Goal: Find specific page/section: Find specific page/section

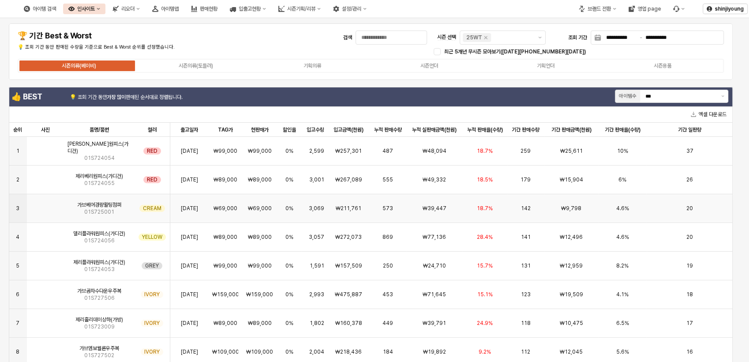
click at [45, 205] on img "App Frame" at bounding box center [45, 205] width 0 height 0
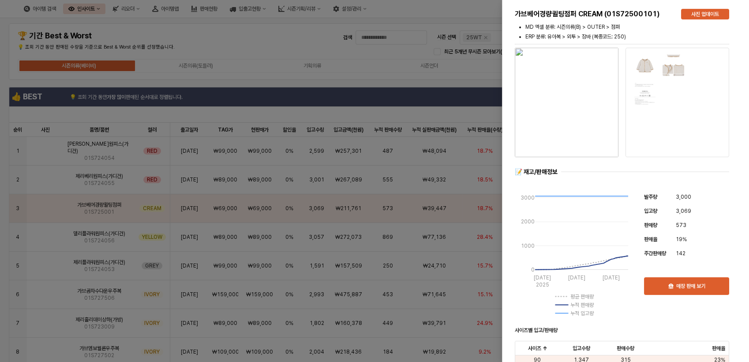
click at [430, 78] on div at bounding box center [374, 181] width 749 height 362
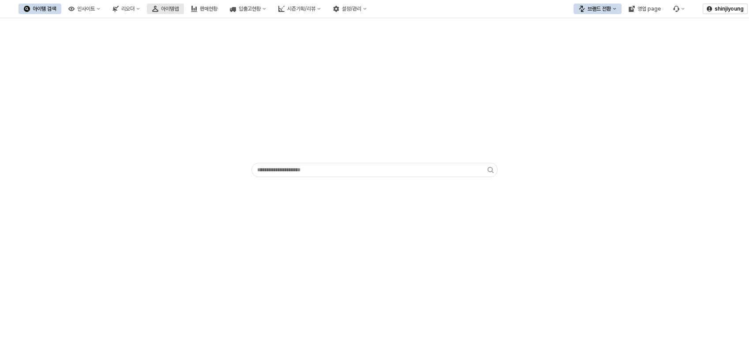
click at [179, 9] on div "아이템맵" at bounding box center [170, 9] width 18 height 6
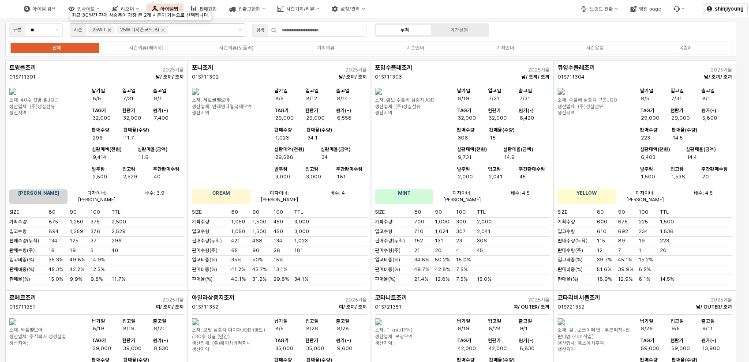
click at [109, 28] on icon "Remove 25WT" at bounding box center [109, 29] width 7 height 7
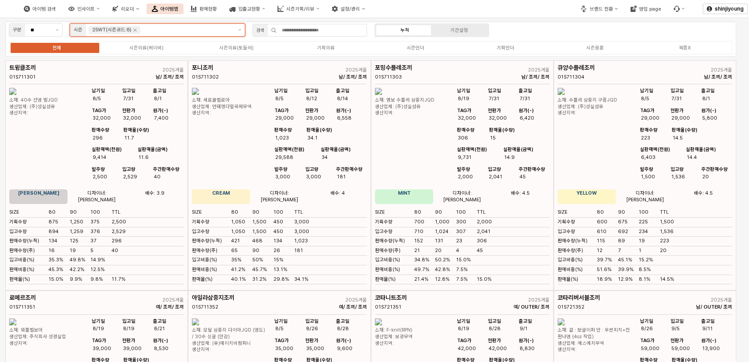
click at [135, 34] on div "25WT(시즌코드:8)" at bounding box center [115, 30] width 52 height 8
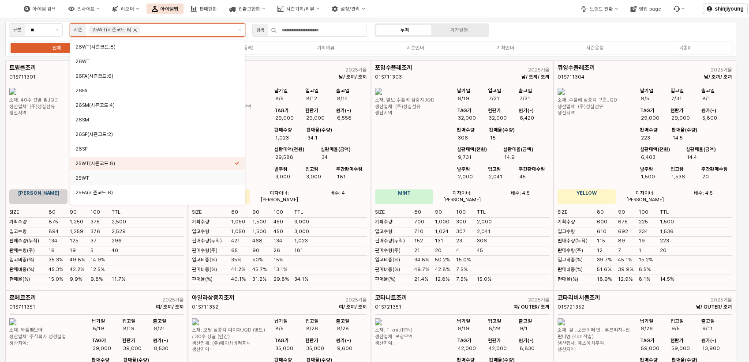
click at [135, 31] on icon "Remove 25WT(시즌코드:8)" at bounding box center [135, 29] width 7 height 7
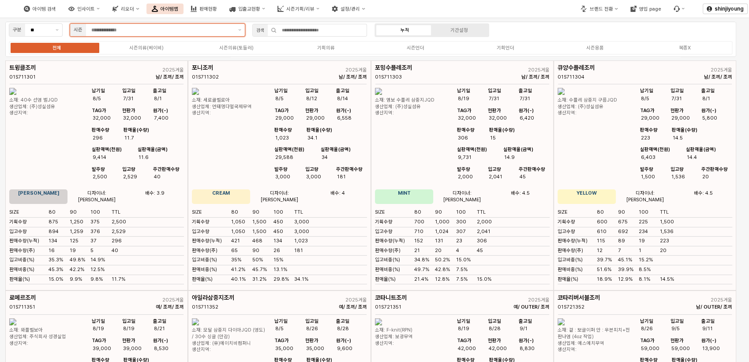
click at [135, 31] on input "App Frame" at bounding box center [162, 30] width 142 height 8
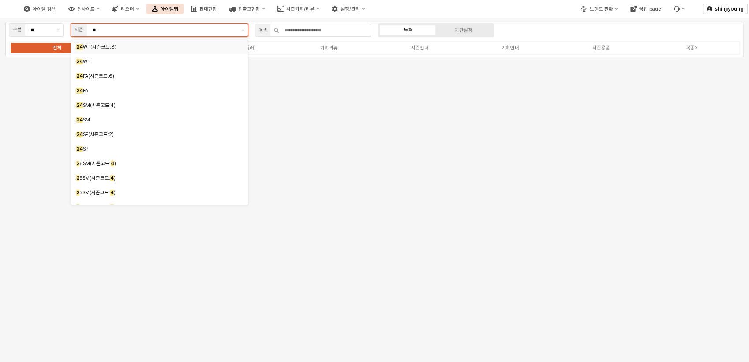
type input "***"
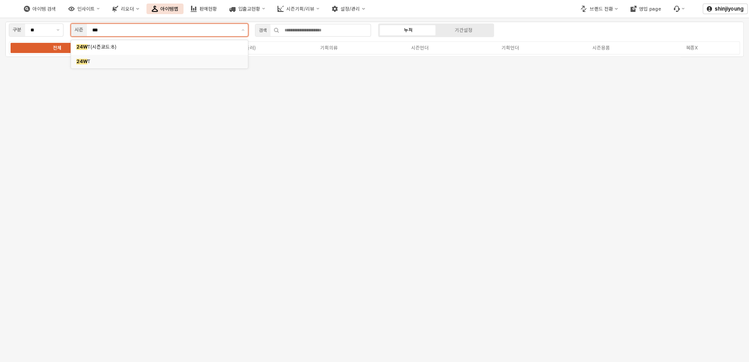
click at [79, 56] on div "24W T" at bounding box center [159, 62] width 177 height 14
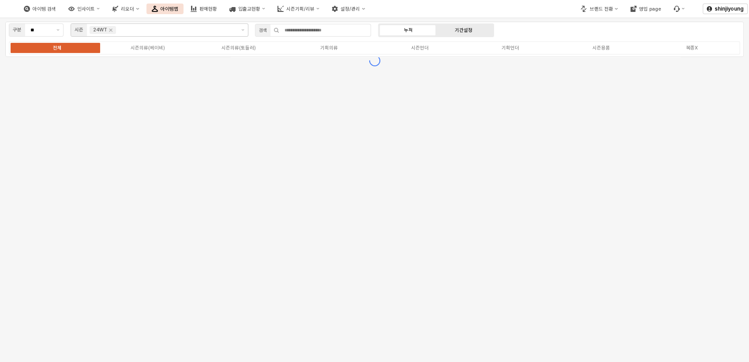
click at [465, 29] on div "기간설정" at bounding box center [464, 30] width 18 height 6
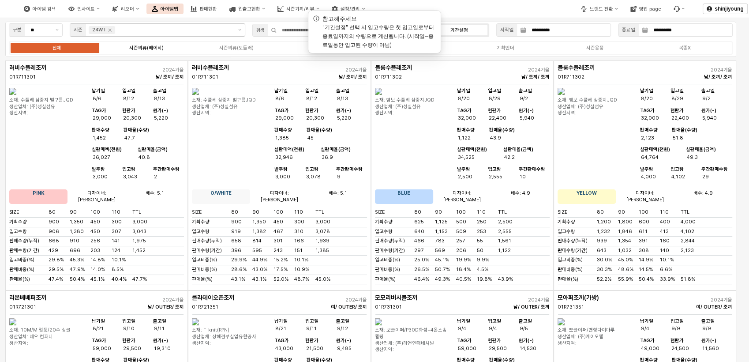
click at [155, 51] on label "시즌의류(베이비)" at bounding box center [147, 48] width 90 height 8
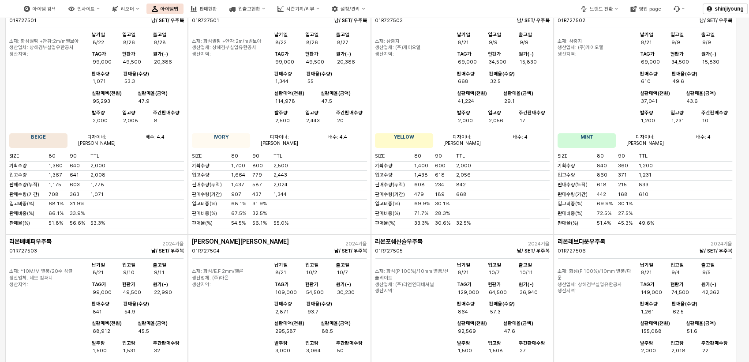
scroll to position [3187, 0]
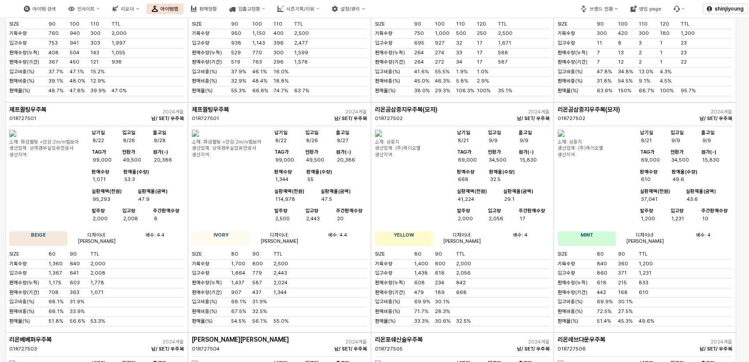
click at [16, 132] on img "App Frame" at bounding box center [12, 133] width 7 height 7
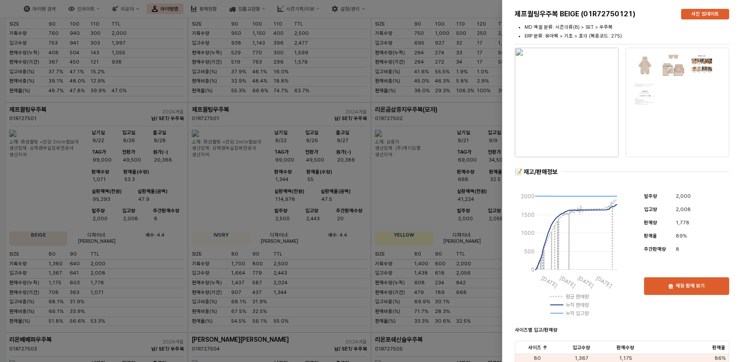
click at [325, 232] on div at bounding box center [374, 181] width 749 height 362
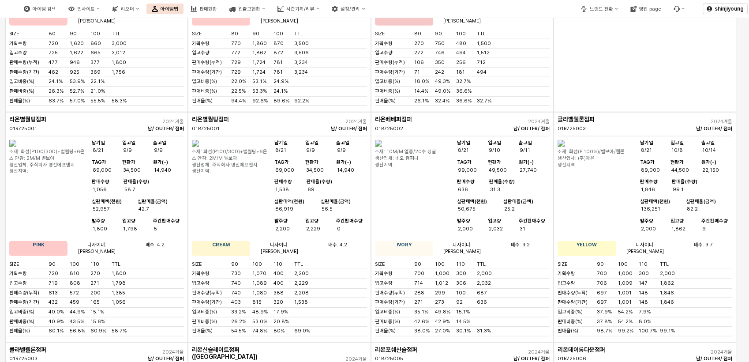
scroll to position [2108, 0]
